Goal: Task Accomplishment & Management: Use online tool/utility

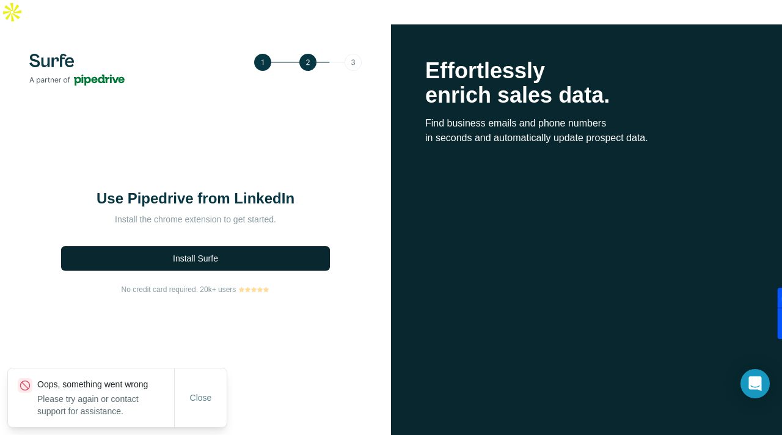
click at [230, 246] on button "Install Surfe" at bounding box center [195, 258] width 269 height 24
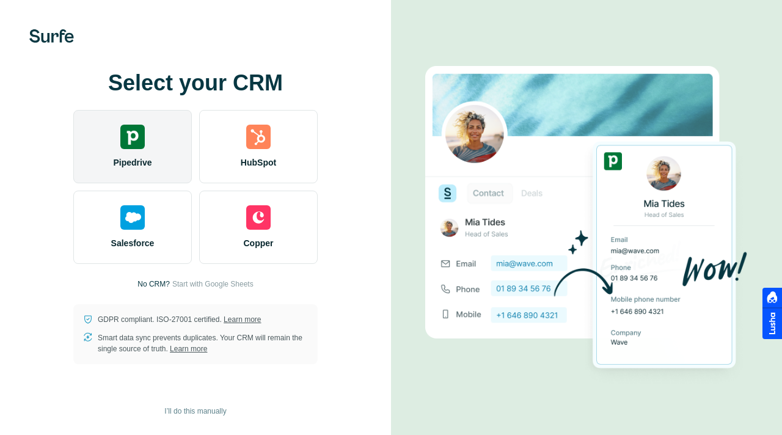
click at [127, 147] on img at bounding box center [132, 137] width 24 height 24
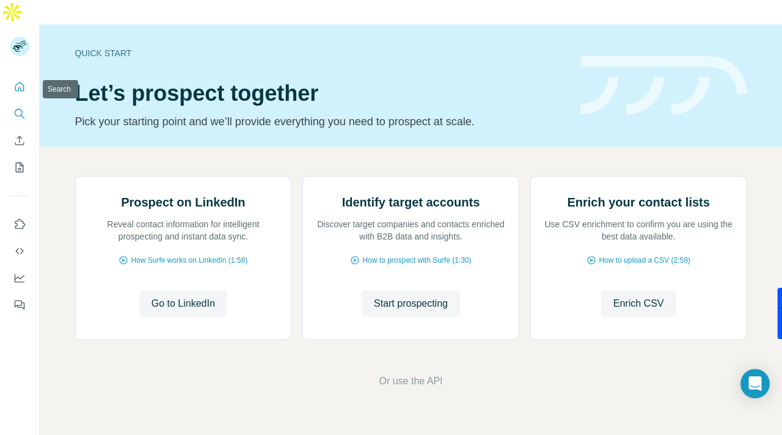
click at [20, 108] on icon "Search" at bounding box center [19, 114] width 12 height 12
